Goal: Task Accomplishment & Management: Use online tool/utility

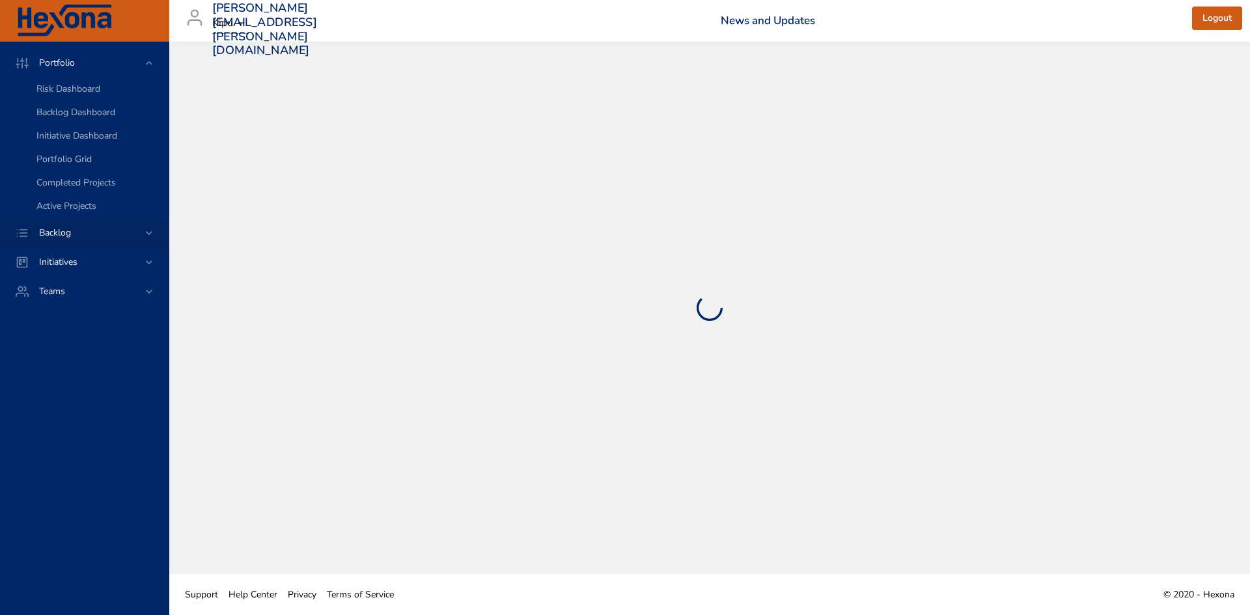
click at [126, 236] on div "Backlog" at bounding box center [86, 233] width 114 height 14
click at [101, 126] on link "Backlog Details" at bounding box center [84, 118] width 169 height 23
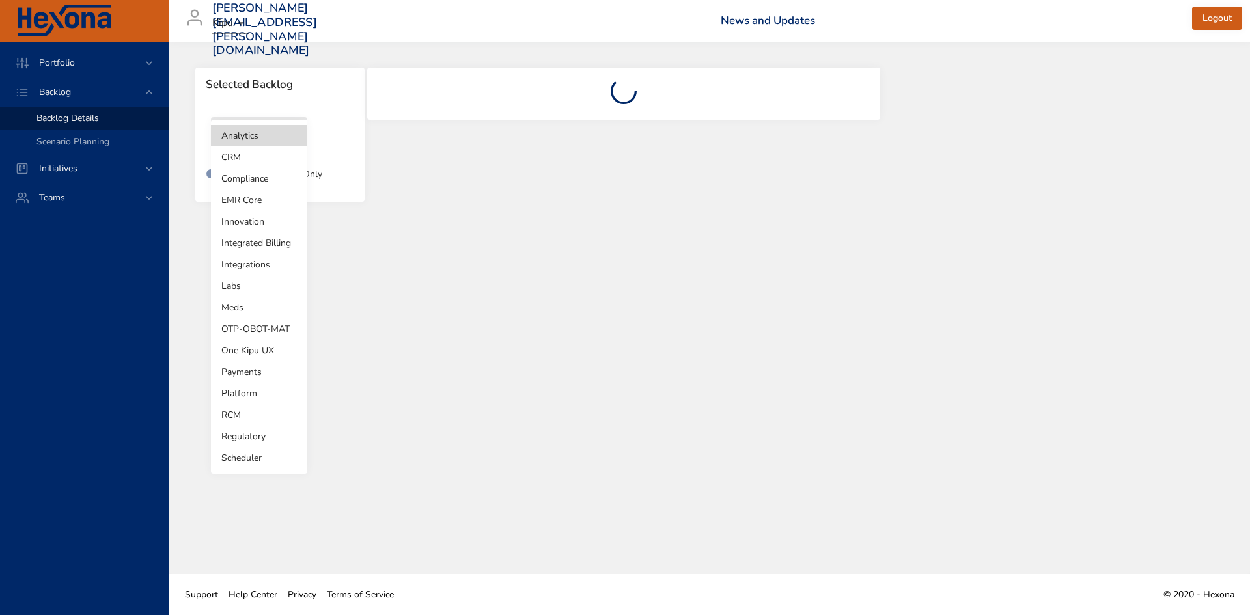
click at [261, 136] on body "Portfolio Backlog Backlog Details Scenario Planning Initiatives Teams [PERSON_N…" at bounding box center [625, 307] width 1250 height 615
click at [262, 323] on li "OTP-OBOT-MAT" at bounding box center [259, 328] width 96 height 21
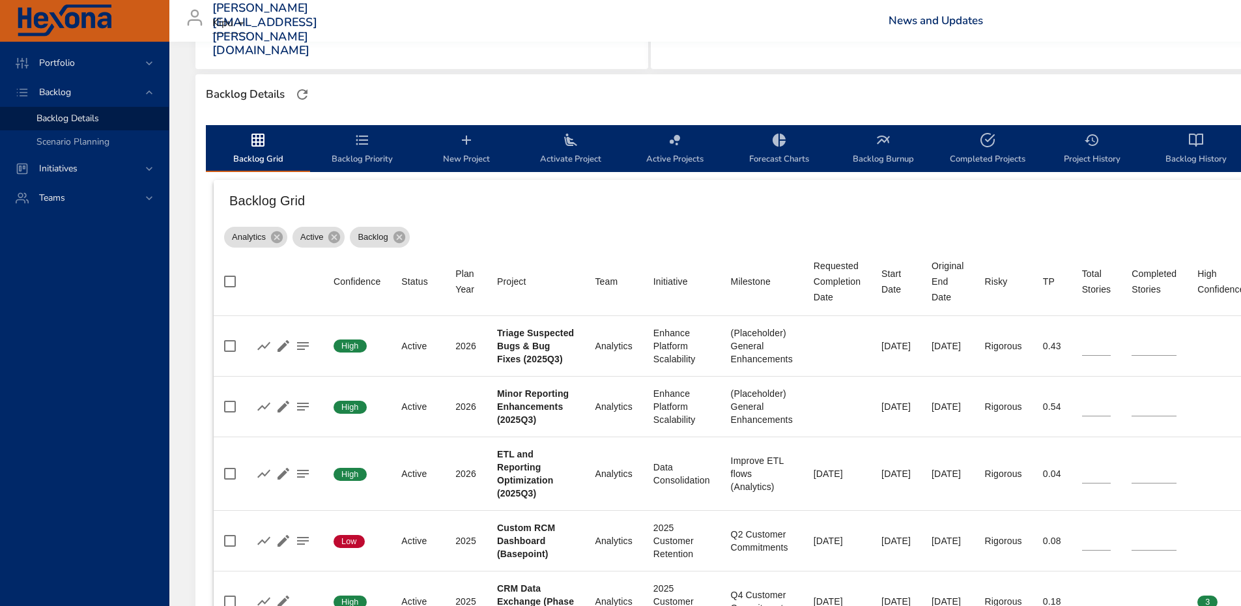
type input "*"
type input "**"
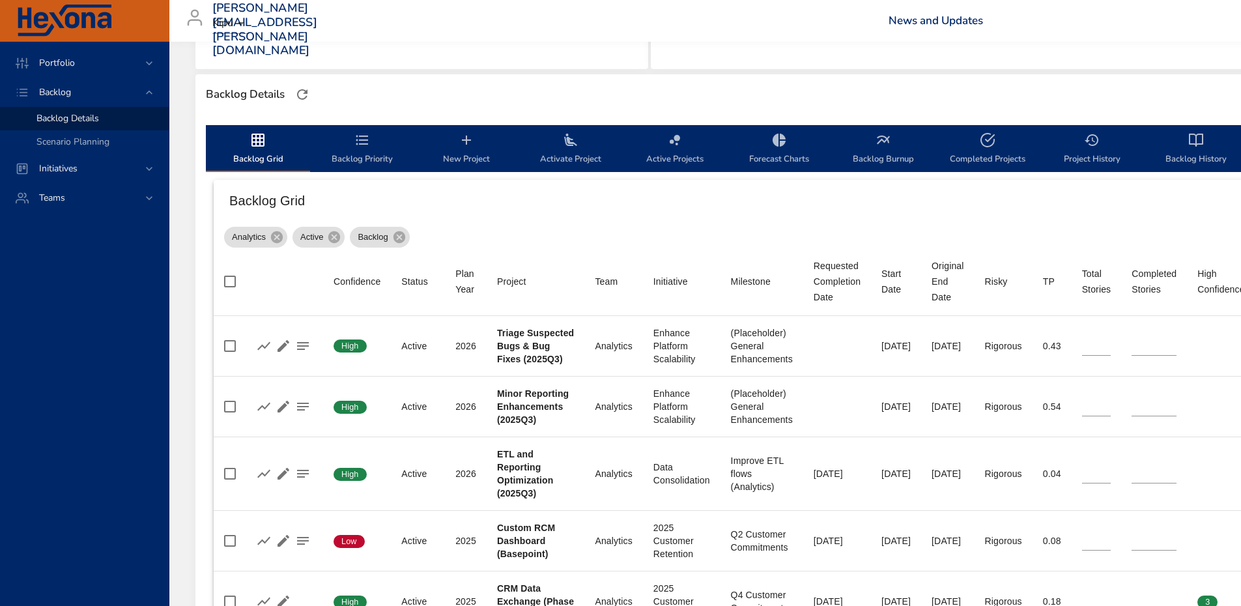
type input "*"
type input "**"
type input "*"
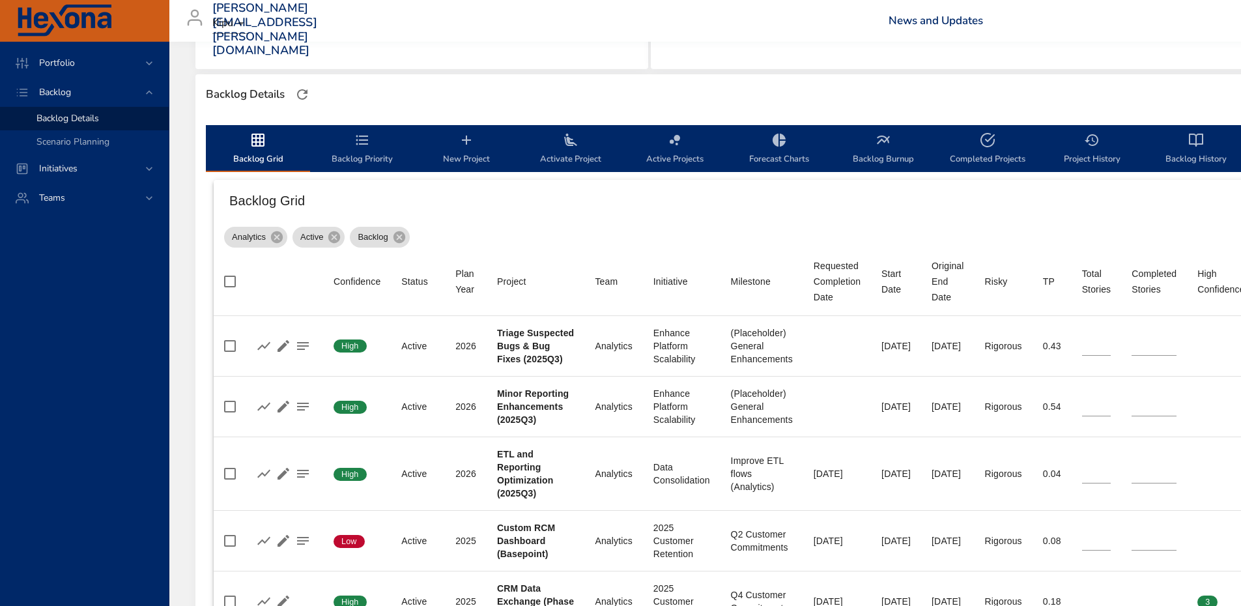
type input "*"
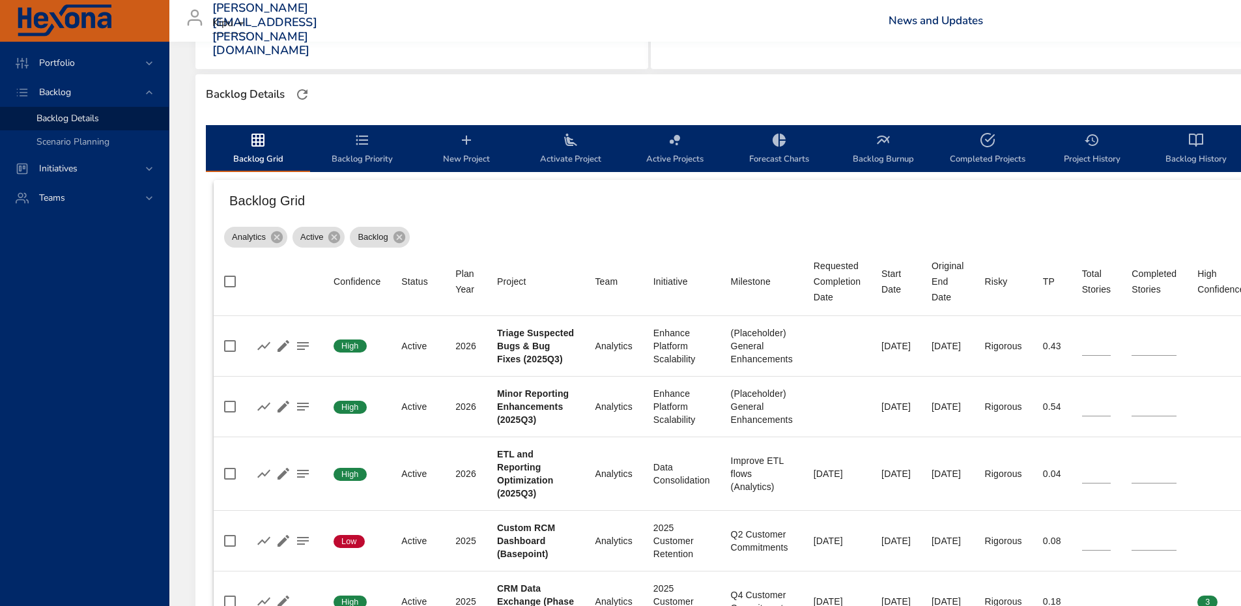
type input "*"
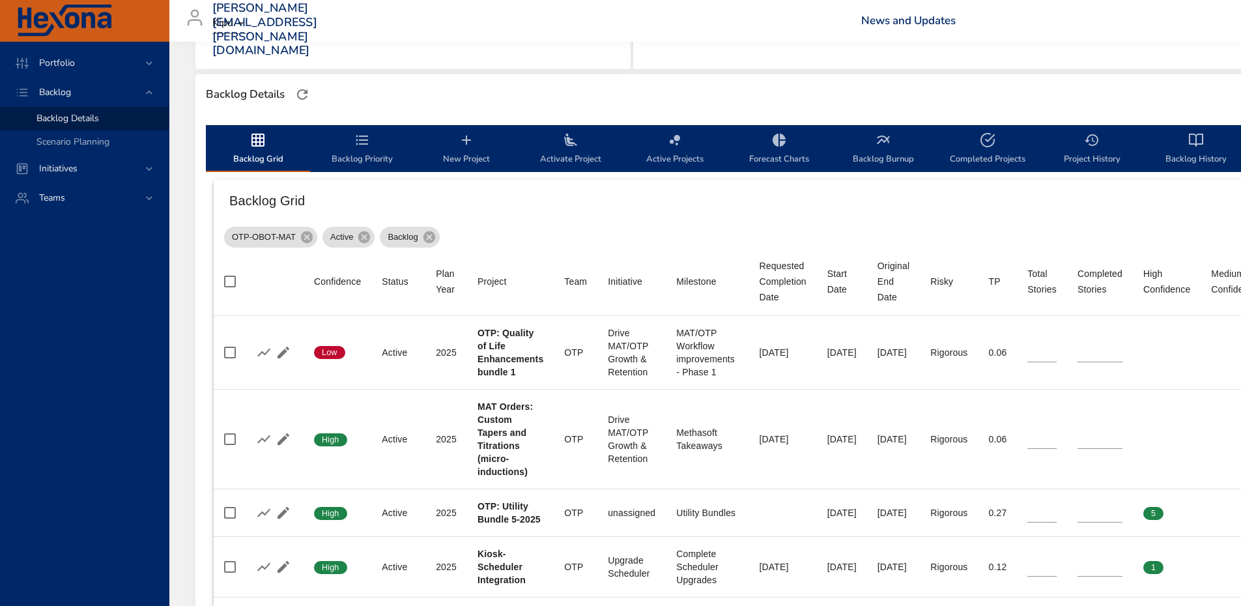
scroll to position [521, 0]
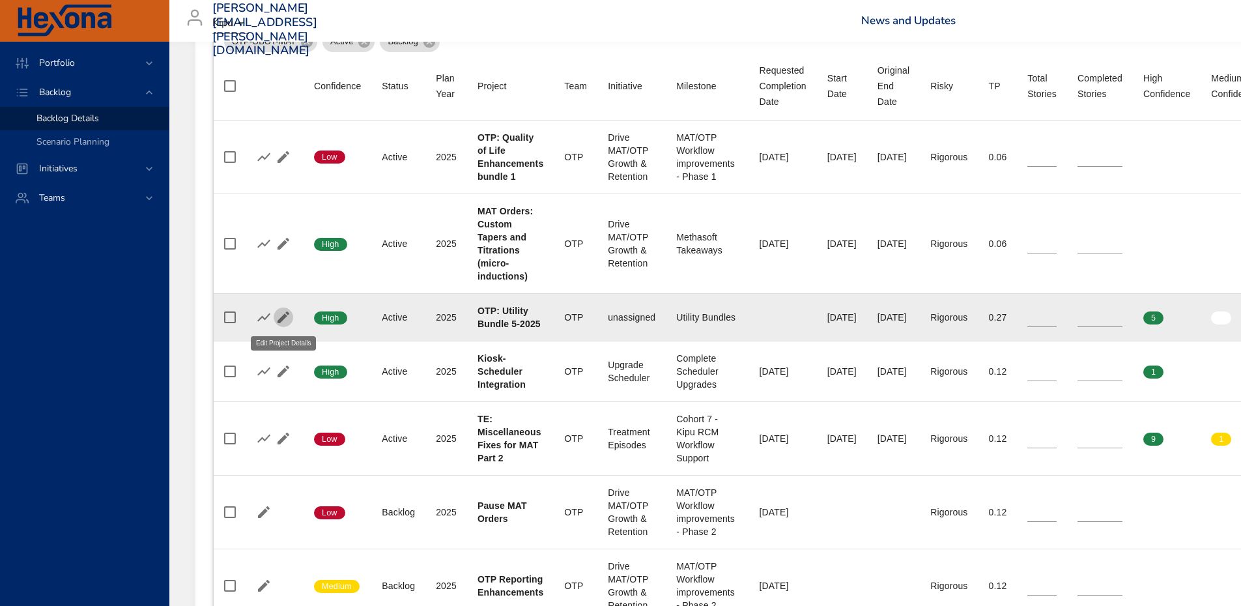
click at [283, 317] on icon "button" at bounding box center [283, 317] width 12 height 12
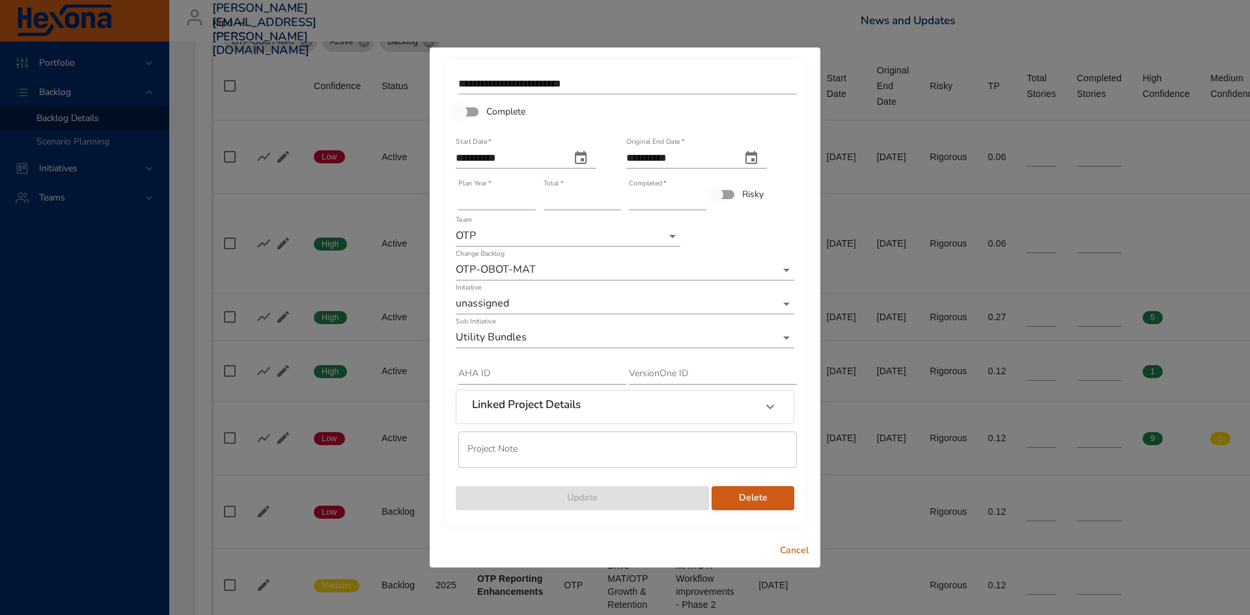
type input "*"
click at [701, 197] on input "*" at bounding box center [668, 200] width 78 height 21
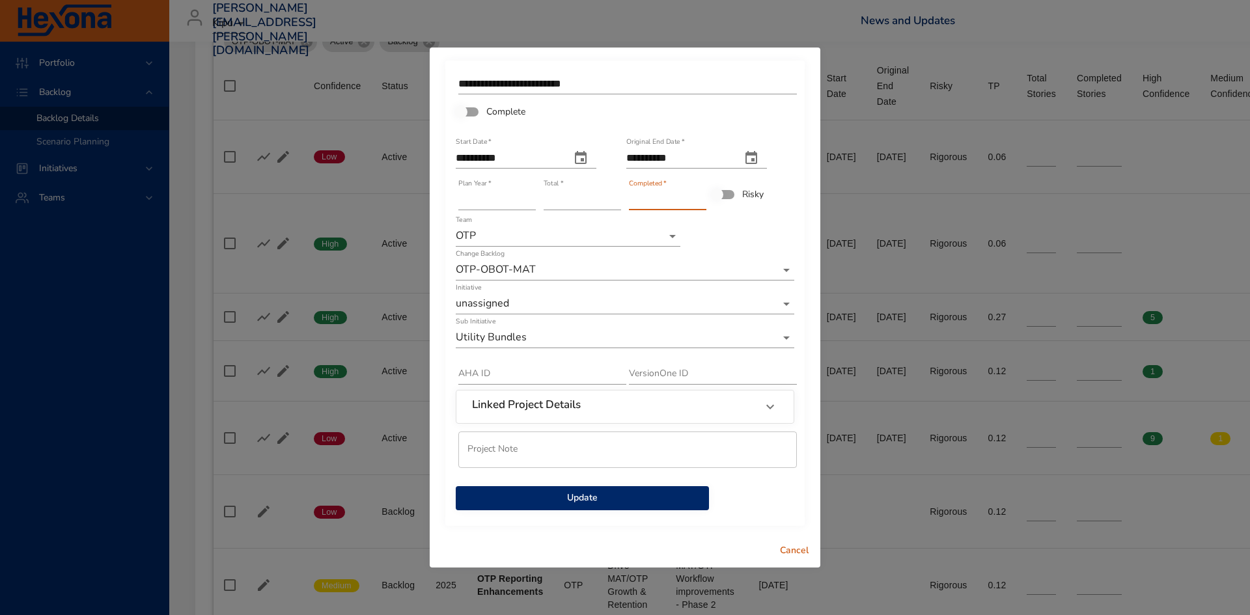
click at [576, 494] on span "Update" at bounding box center [582, 498] width 233 height 16
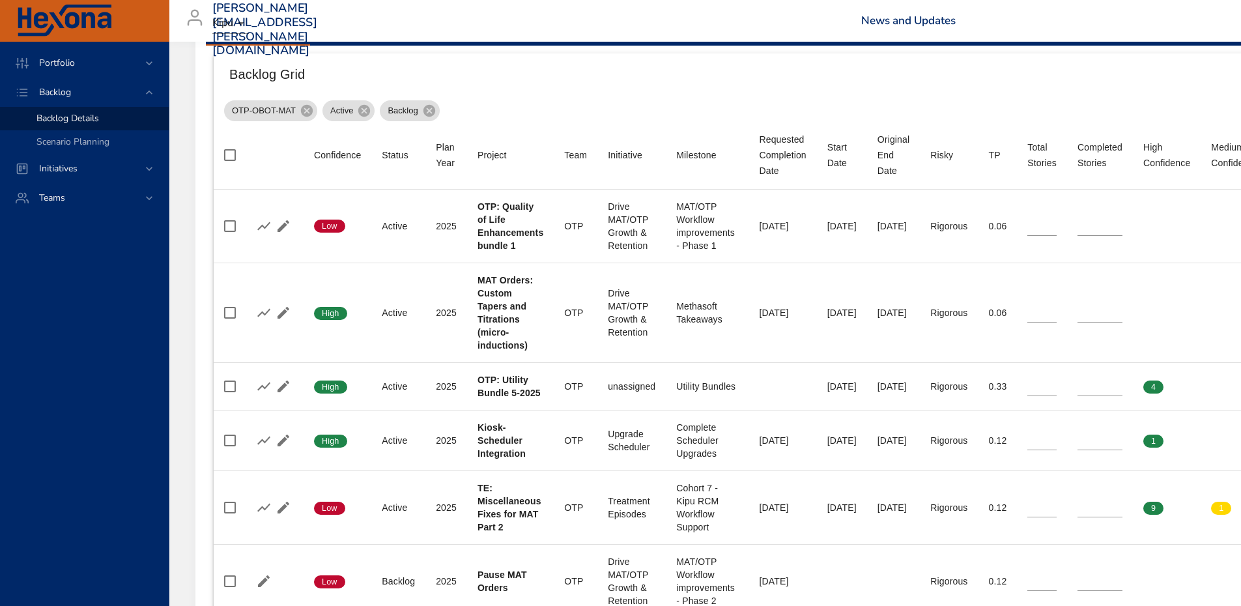
scroll to position [326, 0]
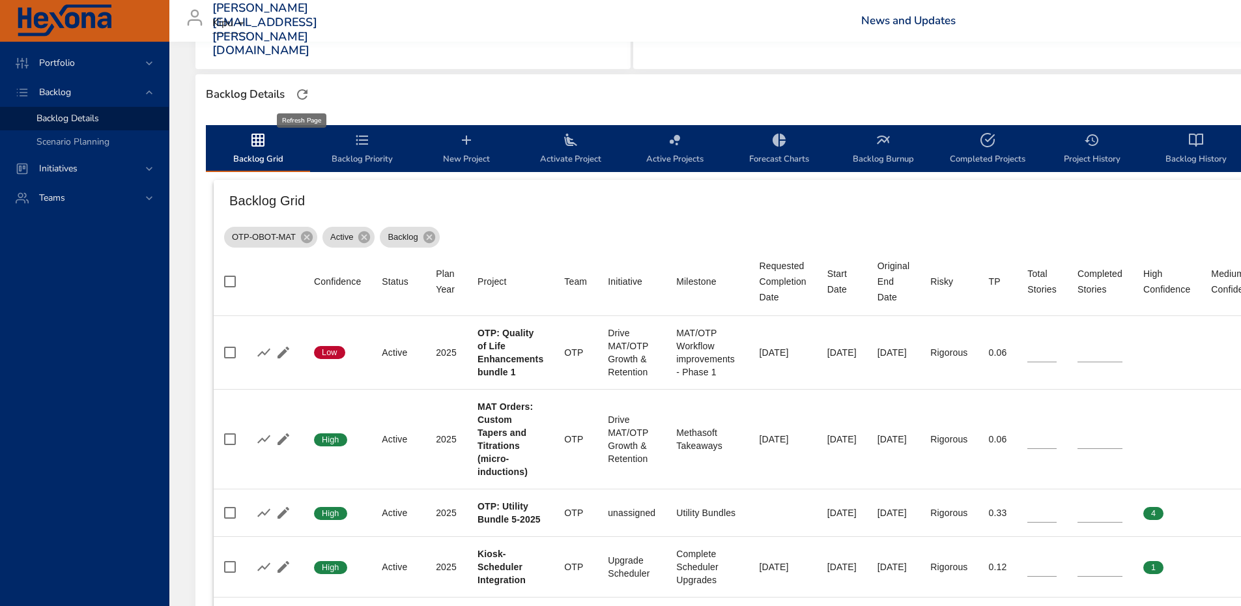
click at [302, 98] on icon "button" at bounding box center [302, 94] width 10 height 10
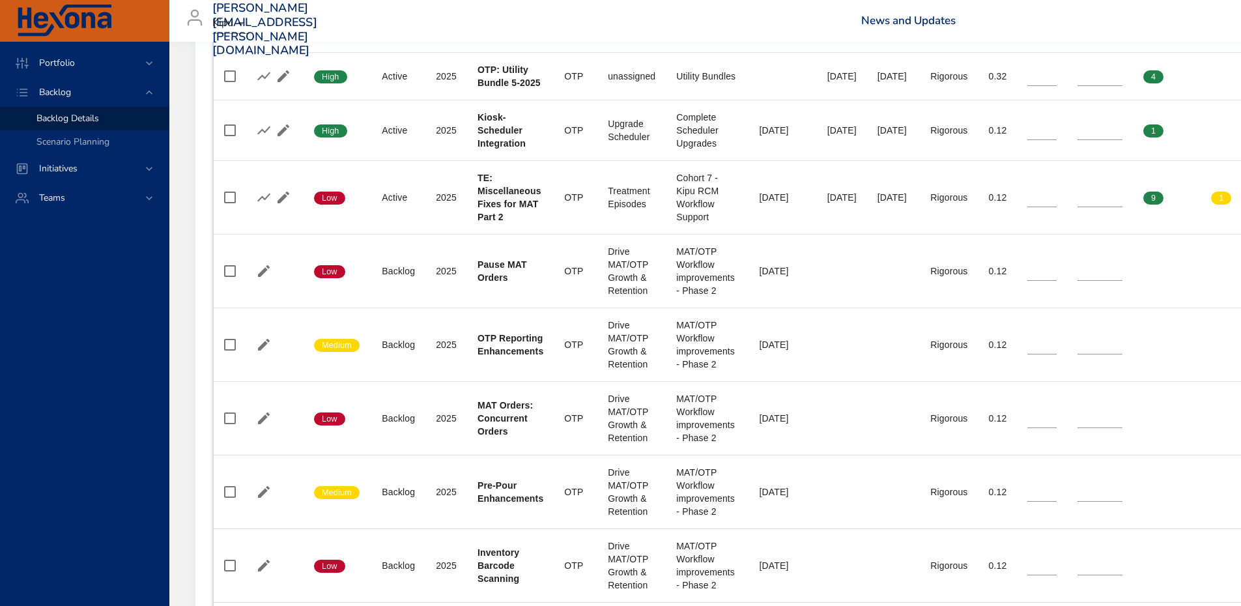
scroll to position [782, 0]
